Goal: Navigation & Orientation: Find specific page/section

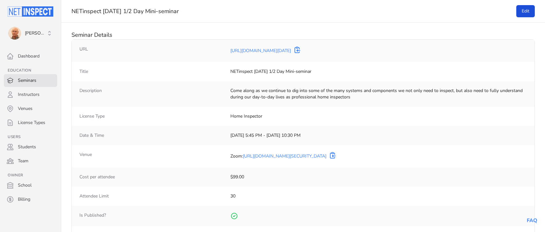
select select "25"
click at [26, 83] on link "Seminars" at bounding box center [30, 80] width 53 height 13
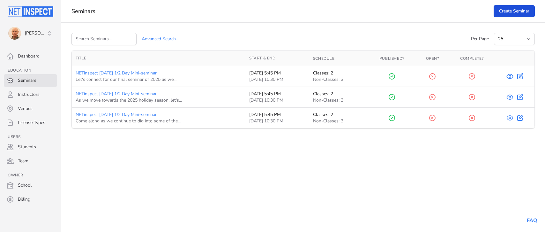
select select "25"
click at [33, 30] on span "[PERSON_NAME]" at bounding box center [27, 33] width 38 height 13
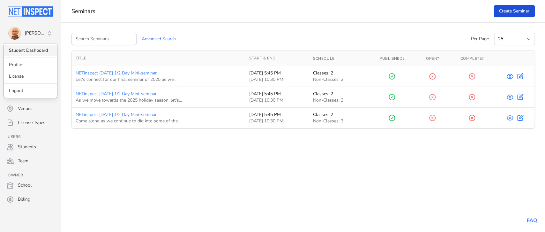
click at [33, 49] on link "Student Dashboard" at bounding box center [30, 50] width 53 height 11
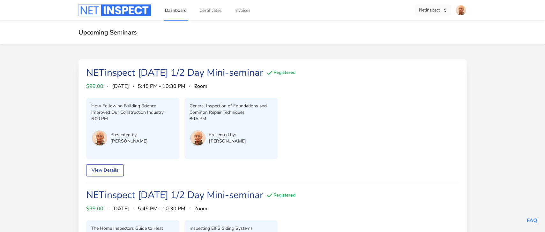
click at [435, 9] on button "Netinspect" at bounding box center [433, 10] width 36 height 11
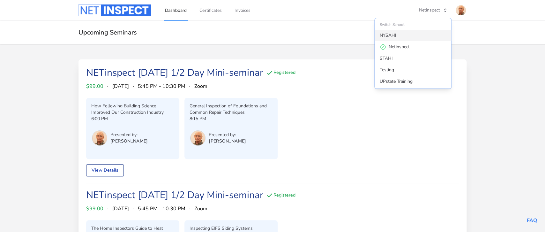
click at [395, 35] on div "NYSAHI" at bounding box center [388, 35] width 17 height 6
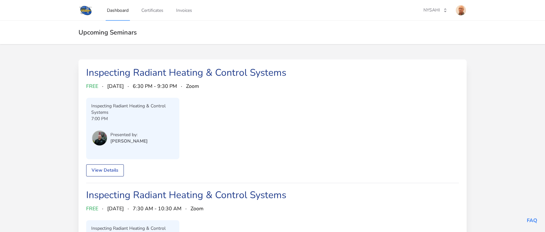
click at [463, 10] on img at bounding box center [461, 10] width 10 height 10
click at [426, 36] on link "Admin Dashboard" at bounding box center [435, 35] width 61 height 11
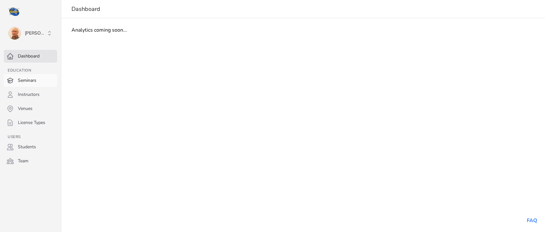
click at [30, 79] on link "Seminars" at bounding box center [30, 80] width 53 height 13
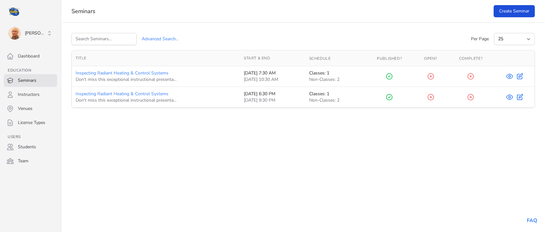
select select "25"
click at [510, 97] on icon at bounding box center [510, 97] width 8 height 8
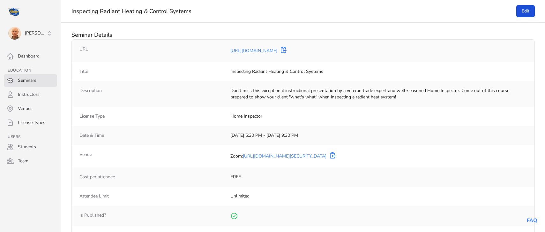
select select "25"
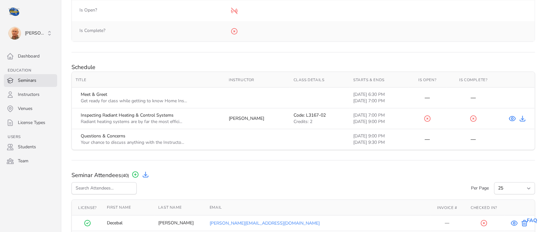
scroll to position [242, 0]
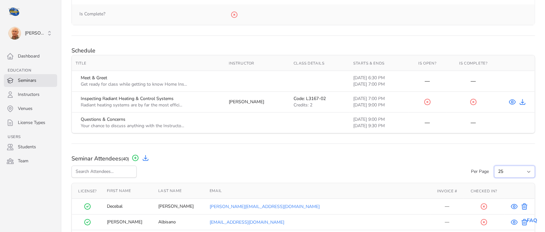
click at [494, 165] on select "10 25 50" at bounding box center [514, 171] width 41 height 12
select select "50"
click option "50" at bounding box center [0, 0] width 0 height 0
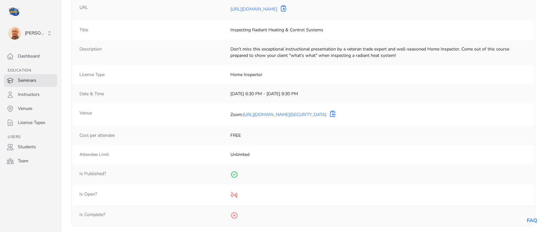
scroll to position [0, 0]
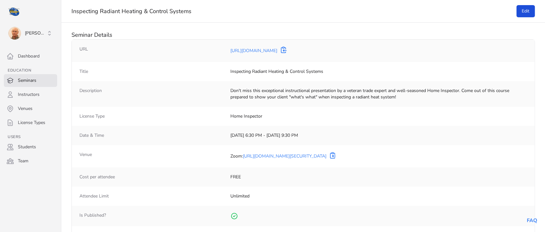
click at [30, 81] on link "Seminars" at bounding box center [30, 80] width 53 height 13
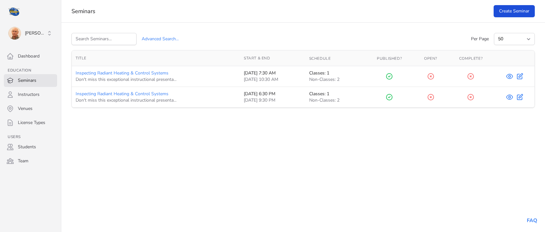
select select "50"
click at [509, 77] on icon at bounding box center [510, 76] width 2 height 2
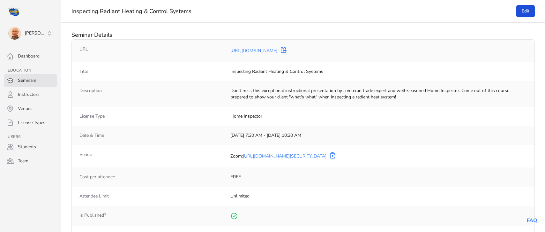
select select "50"
click at [31, 32] on span "[PERSON_NAME]" at bounding box center [35, 33] width 21 height 6
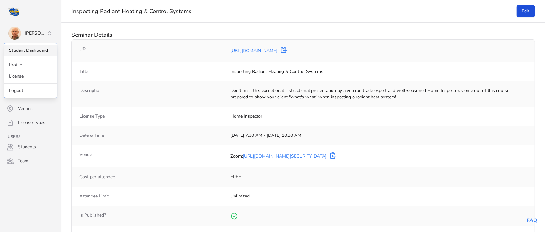
click at [32, 46] on link "Student Dashboard" at bounding box center [30, 50] width 53 height 11
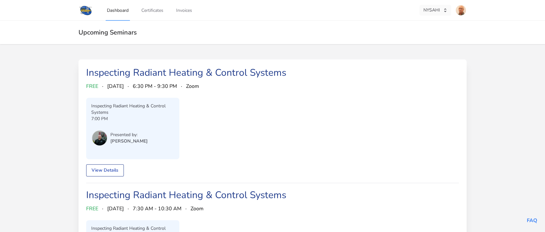
click at [429, 11] on button "NYSAHI" at bounding box center [435, 10] width 32 height 11
click at [403, 45] on div "Netinspect" at bounding box center [413, 47] width 66 height 6
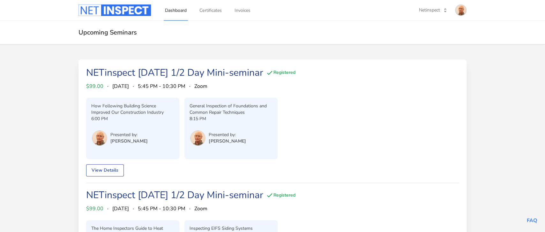
click at [459, 12] on img at bounding box center [461, 10] width 10 height 10
click at [428, 34] on link "Admin Dashboard" at bounding box center [435, 35] width 61 height 11
